Goal: Information Seeking & Learning: Learn about a topic

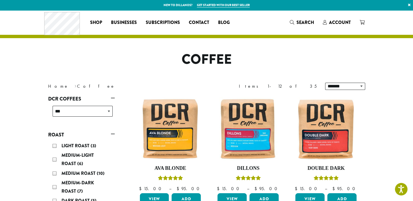
click at [50, 58] on h1 "Coffee" at bounding box center [206, 59] width 325 height 16
click at [128, 23] on span "Businesses" at bounding box center [124, 22] width 26 height 7
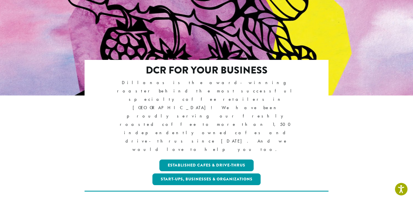
scroll to position [69, 0]
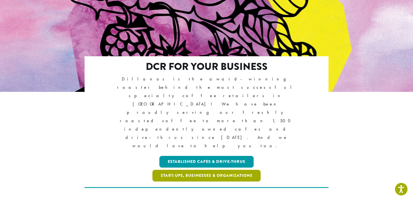
click at [234, 170] on link "Start-ups, Businesses & Organizations" at bounding box center [206, 176] width 108 height 12
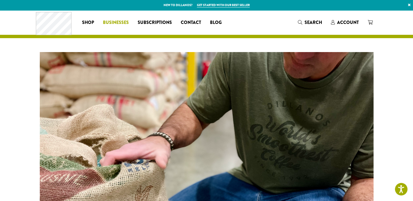
click at [115, 22] on span "Businesses" at bounding box center [116, 22] width 26 height 7
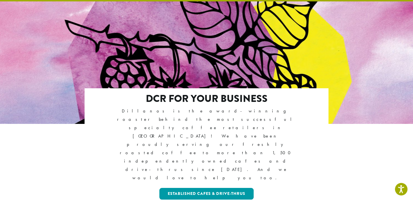
scroll to position [64, 0]
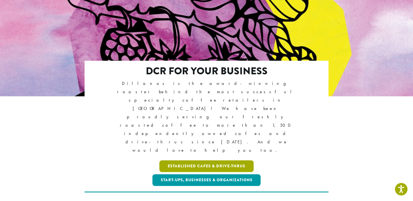
click at [179, 160] on link "Established Cafes & Drive-Thrus" at bounding box center [206, 166] width 94 height 12
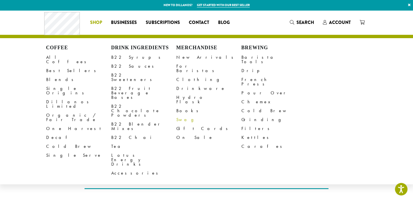
click at [183, 115] on link "Swag" at bounding box center [208, 119] width 65 height 9
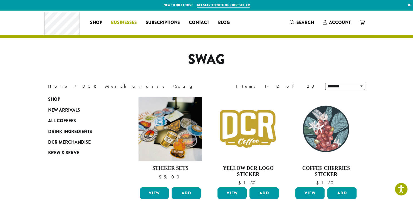
click at [114, 23] on span "Businesses" at bounding box center [124, 22] width 26 height 7
